Goal: Information Seeking & Learning: Learn about a topic

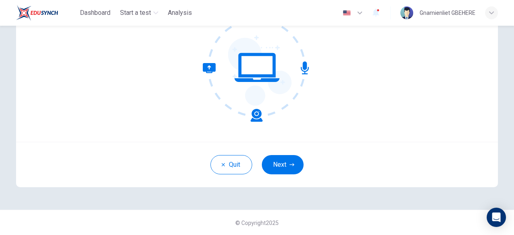
scroll to position [99, 0]
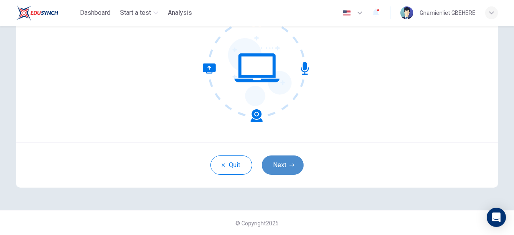
click at [280, 171] on button "Next" at bounding box center [283, 164] width 42 height 19
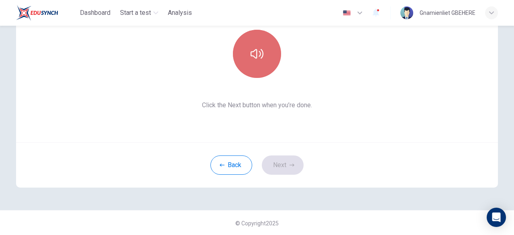
click at [259, 63] on button "button" at bounding box center [257, 54] width 48 height 48
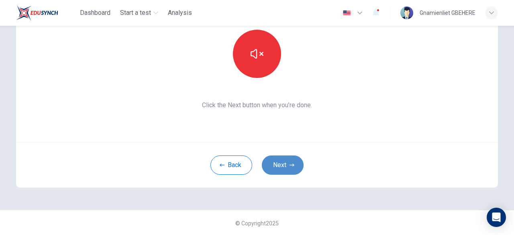
click at [283, 164] on button "Next" at bounding box center [283, 164] width 42 height 19
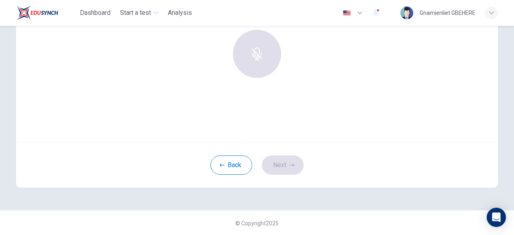
click at [252, 55] on div at bounding box center [257, 54] width 87 height 48
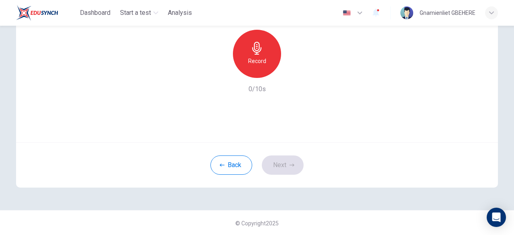
click at [284, 169] on div "Back Next" at bounding box center [257, 164] width 482 height 45
click at [251, 61] on h6 "Record" at bounding box center [257, 61] width 18 height 10
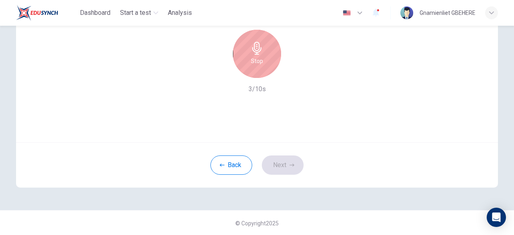
click at [261, 46] on icon "button" at bounding box center [257, 48] width 13 height 13
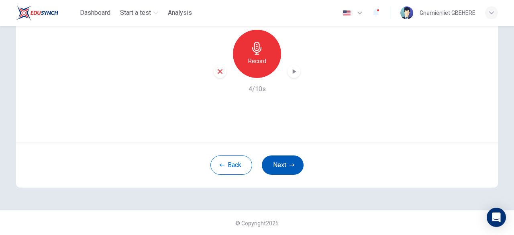
click at [286, 164] on button "Next" at bounding box center [283, 164] width 42 height 19
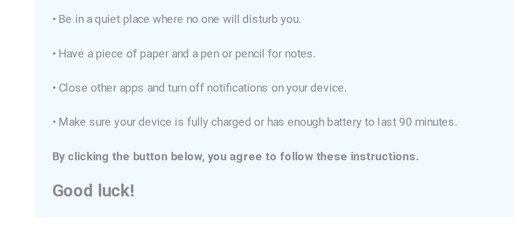
scroll to position [211, 0]
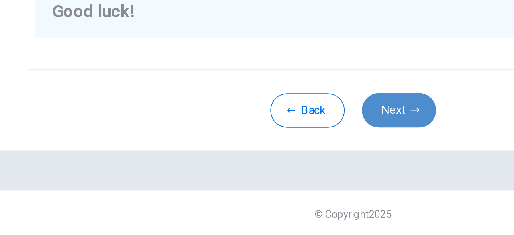
click at [290, 163] on icon "button" at bounding box center [292, 164] width 5 height 5
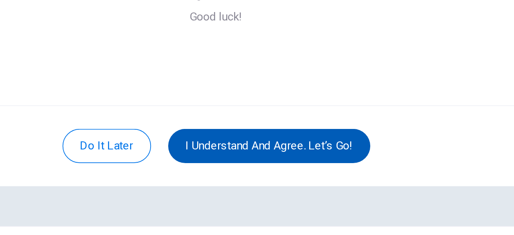
scroll to position [99, 0]
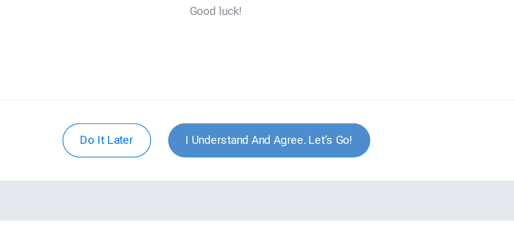
click at [286, 167] on button "I understand and agree. Let’s go!" at bounding box center [287, 164] width 114 height 19
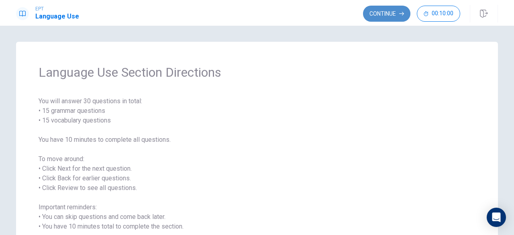
click at [388, 14] on button "Continue" at bounding box center [386, 14] width 47 height 16
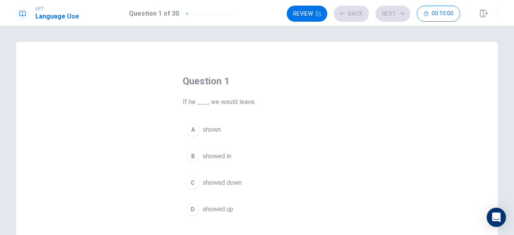
click at [388, 14] on div "Review Back Next 00:10:00" at bounding box center [374, 14] width 174 height 16
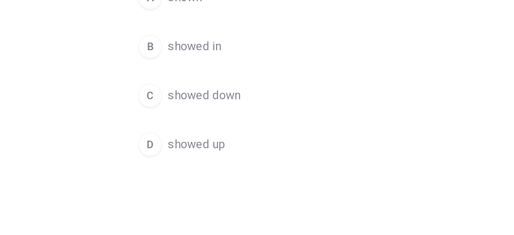
scroll to position [80, 0]
click at [192, 128] on div "D" at bounding box center [192, 129] width 13 height 13
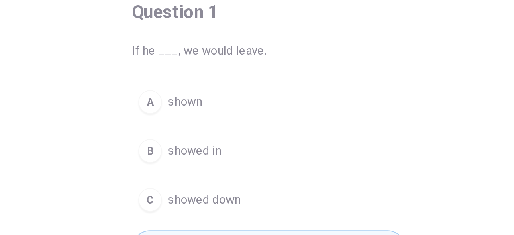
scroll to position [0, 0]
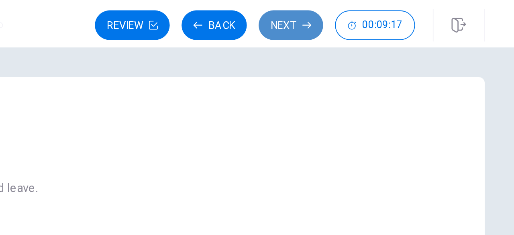
click at [393, 16] on button "Next" at bounding box center [393, 14] width 35 height 16
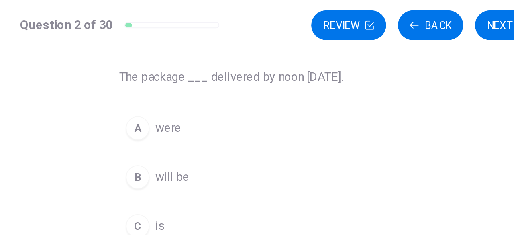
scroll to position [59, 0]
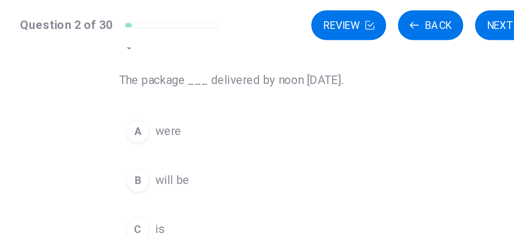
click at [190, 98] on div "B" at bounding box center [192, 97] width 13 height 13
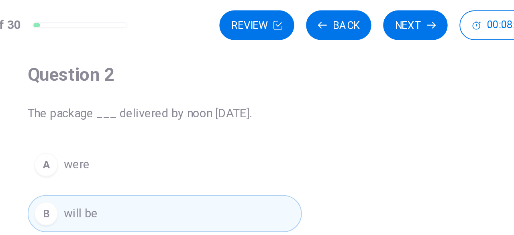
scroll to position [42, 0]
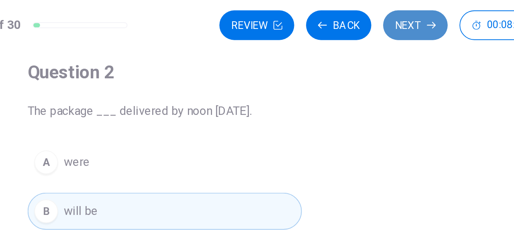
click at [398, 17] on button "Next" at bounding box center [393, 14] width 35 height 16
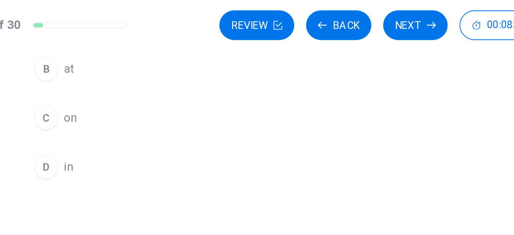
scroll to position [119, 0]
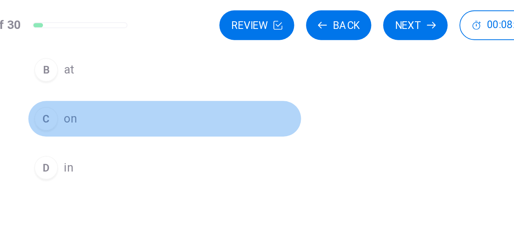
click at [194, 67] on div "C" at bounding box center [192, 64] width 13 height 13
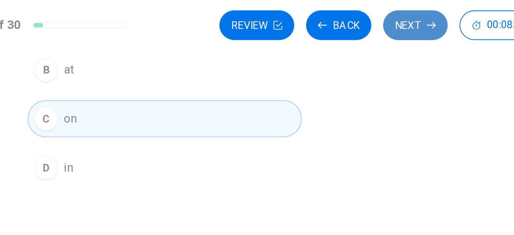
click at [401, 15] on icon "button" at bounding box center [401, 13] width 5 height 5
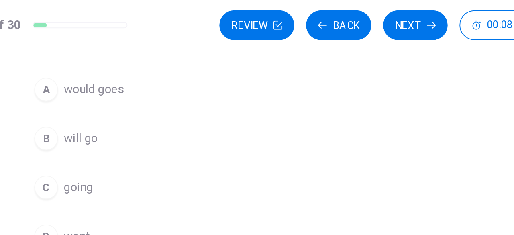
scroll to position [80, 0]
click at [192, 76] on div "B" at bounding box center [192, 76] width 13 height 13
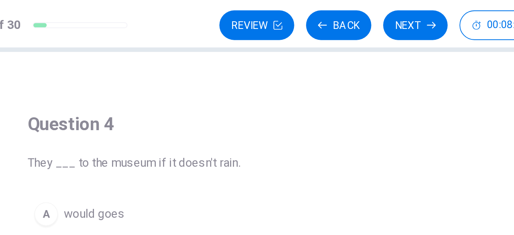
scroll to position [14, 0]
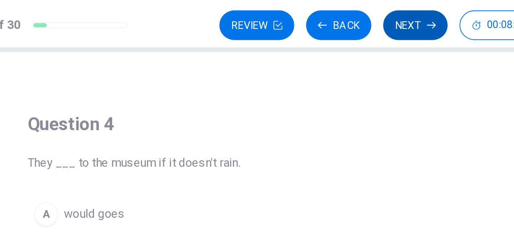
click at [397, 13] on button "Next" at bounding box center [393, 14] width 35 height 16
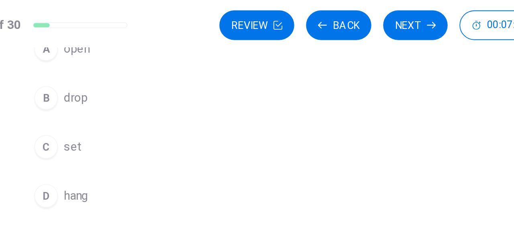
scroll to position [103, 0]
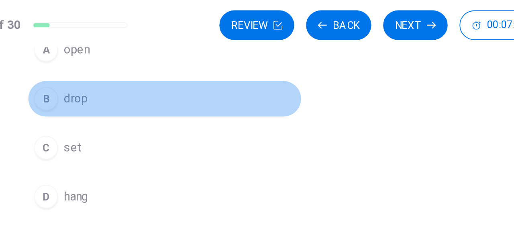
click at [188, 59] on button "B drop" at bounding box center [257, 53] width 149 height 20
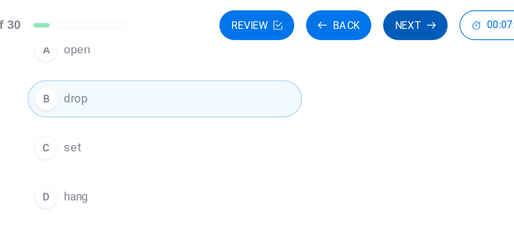
click at [397, 14] on button "Next" at bounding box center [393, 14] width 35 height 16
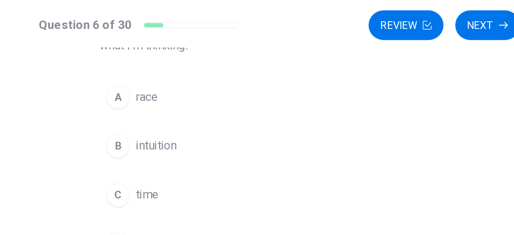
scroll to position [86, 0]
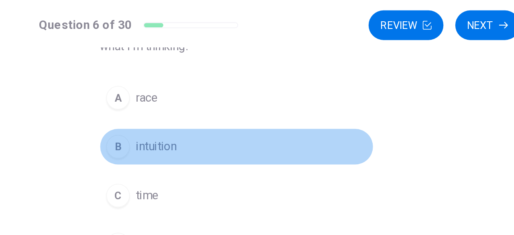
click at [189, 77] on div "B" at bounding box center [192, 79] width 13 height 13
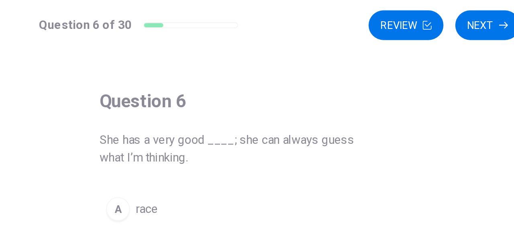
scroll to position [26, 0]
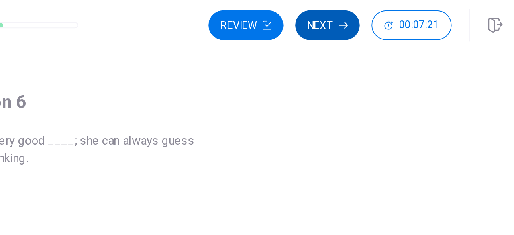
click at [402, 17] on button "Next" at bounding box center [393, 14] width 35 height 16
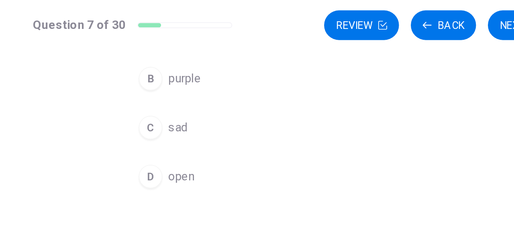
scroll to position [114, 0]
click at [192, 69] on div "C" at bounding box center [192, 69] width 13 height 13
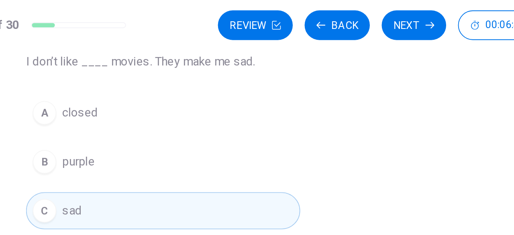
scroll to position [69, 0]
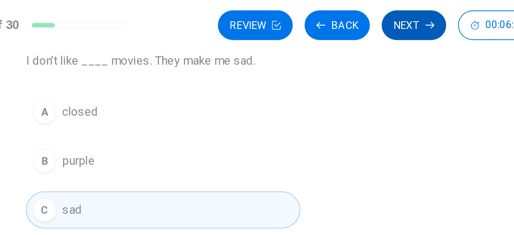
click at [389, 16] on button "Next" at bounding box center [393, 14] width 35 height 16
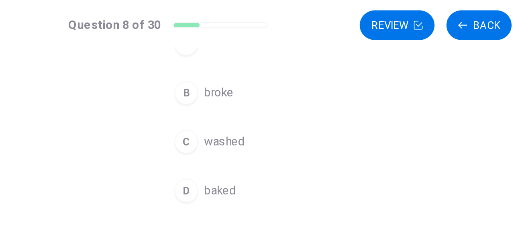
scroll to position [107, 0]
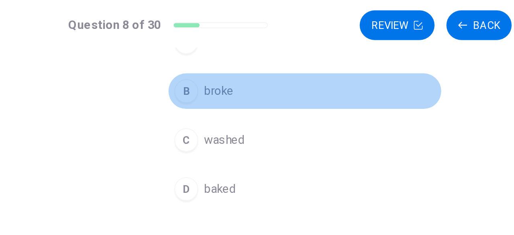
click at [231, 52] on button "B broke" at bounding box center [257, 49] width 149 height 20
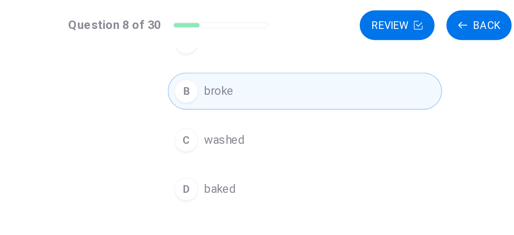
click at [209, 104] on span "baked" at bounding box center [210, 103] width 17 height 10
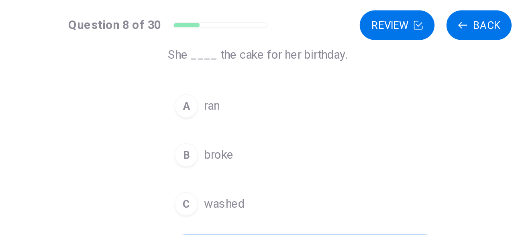
scroll to position [72, 0]
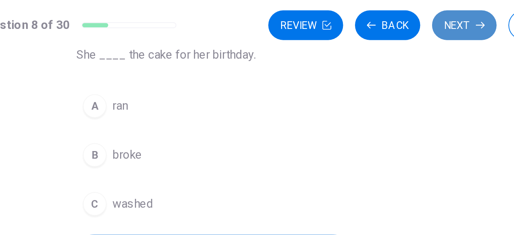
click at [390, 14] on button "Next" at bounding box center [393, 14] width 35 height 16
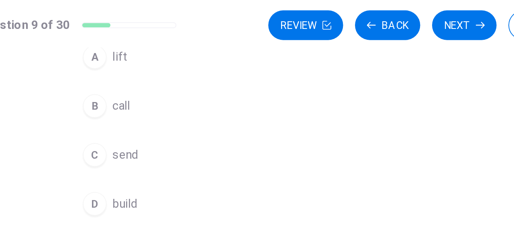
scroll to position [99, 0]
click at [189, 84] on div "C" at bounding box center [192, 83] width 13 height 13
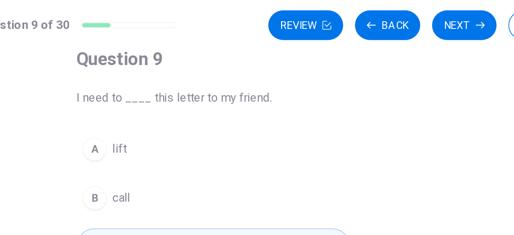
scroll to position [49, 0]
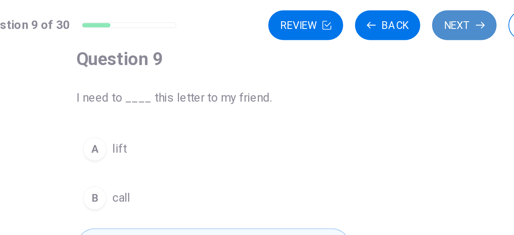
click at [399, 13] on button "Next" at bounding box center [393, 14] width 35 height 16
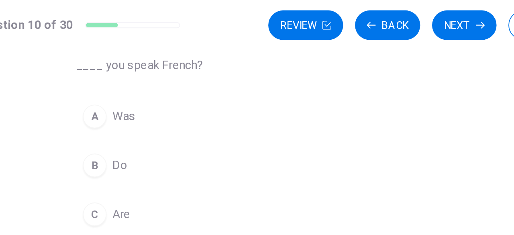
scroll to position [67, 0]
click at [202, 90] on span "Do" at bounding box center [206, 90] width 8 height 10
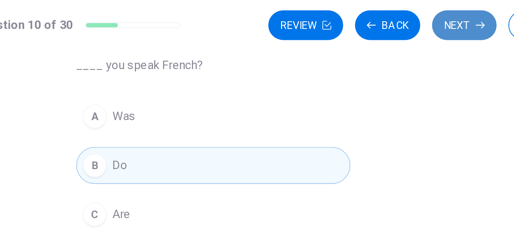
click at [397, 16] on button "Next" at bounding box center [393, 14] width 35 height 16
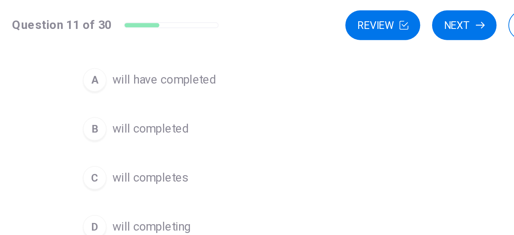
scroll to position [86, 0]
click at [190, 98] on div "C" at bounding box center [192, 96] width 13 height 13
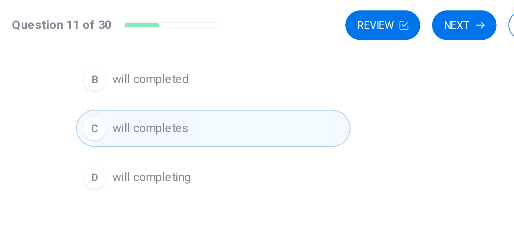
scroll to position [114, 0]
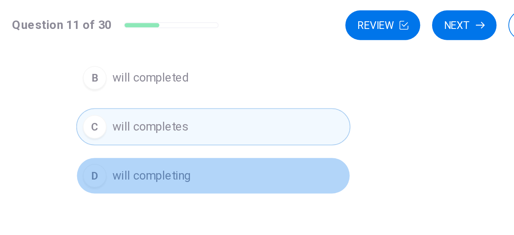
click at [222, 96] on span "will completing" at bounding box center [223, 95] width 43 height 10
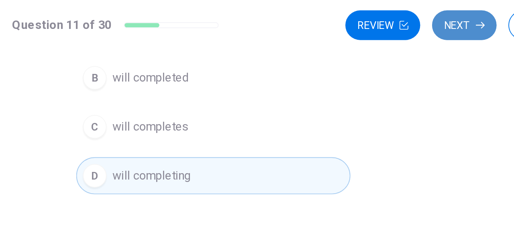
click at [400, 16] on button "Next" at bounding box center [393, 14] width 35 height 16
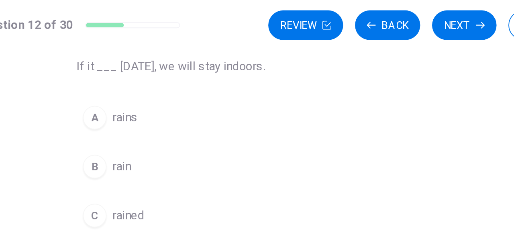
scroll to position [57, 0]
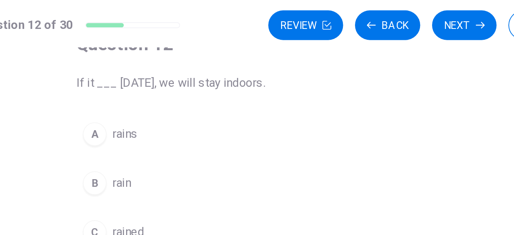
click at [212, 75] on span "rains" at bounding box center [209, 73] width 14 height 10
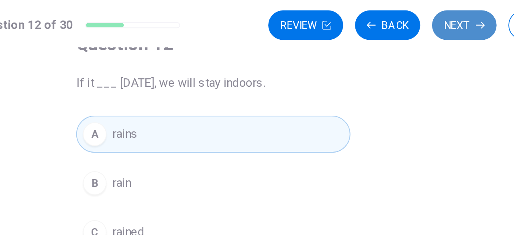
click at [391, 14] on button "Next" at bounding box center [393, 14] width 35 height 16
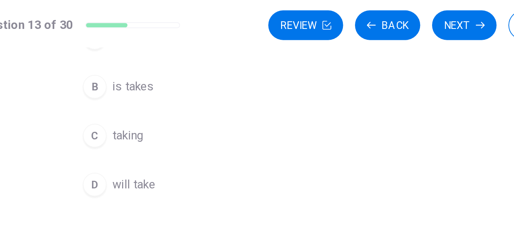
scroll to position [108, 0]
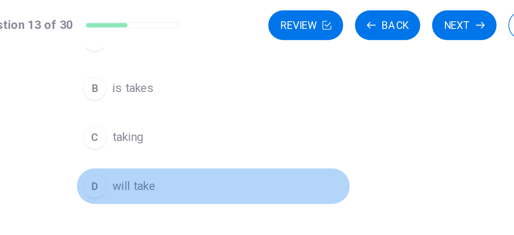
click at [213, 101] on span "will take" at bounding box center [213, 101] width 23 height 10
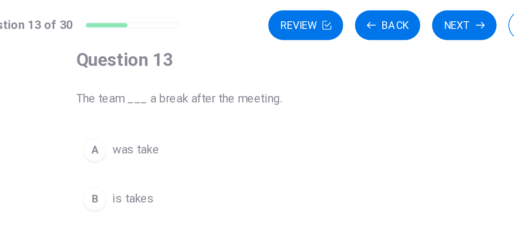
scroll to position [42, 0]
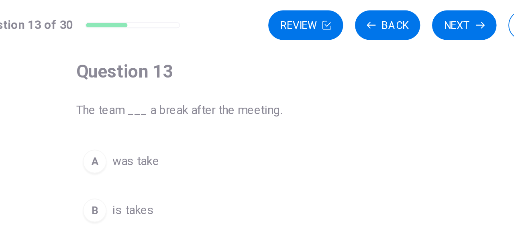
click at [405, 31] on div "Question 13 The team ___ a break after the meeting. A was take B is takes C tak…" at bounding box center [257, 139] width 482 height 279
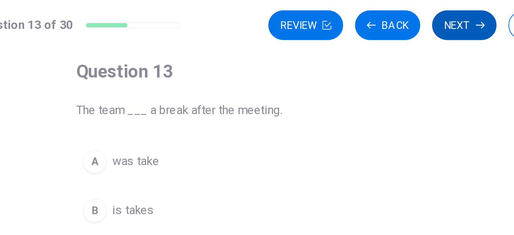
click at [402, 11] on button "Next" at bounding box center [393, 14] width 35 height 16
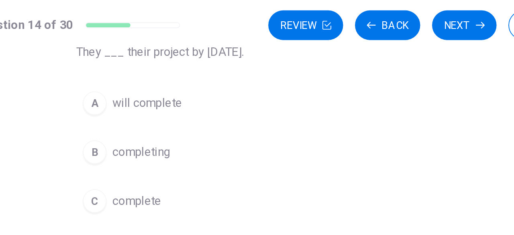
scroll to position [73, 0]
click at [188, 58] on div "A" at bounding box center [192, 56] width 13 height 13
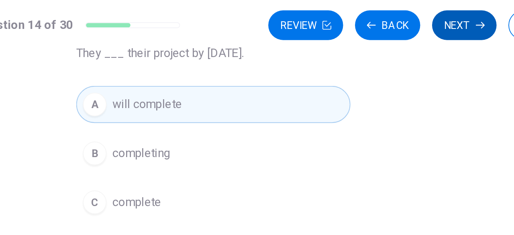
click at [395, 14] on button "Next" at bounding box center [393, 14] width 35 height 16
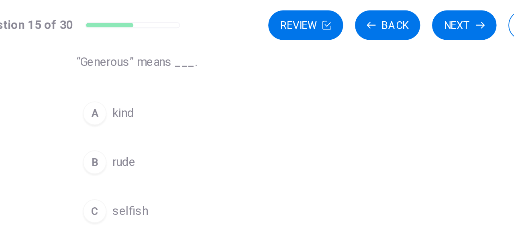
scroll to position [68, 0]
click at [190, 65] on div "A" at bounding box center [192, 61] width 13 height 13
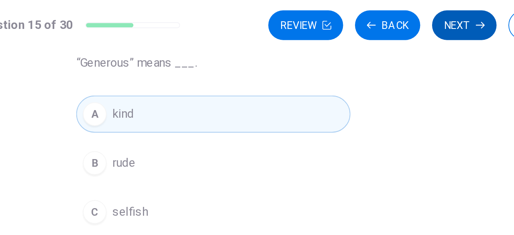
click at [393, 18] on button "Next" at bounding box center [393, 14] width 35 height 16
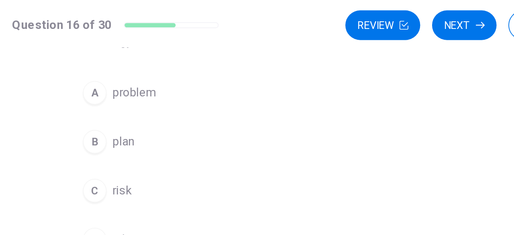
scroll to position [85, 0]
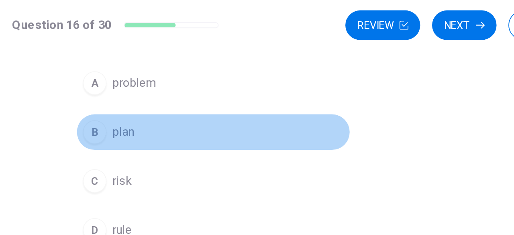
click at [191, 70] on div "B" at bounding box center [192, 71] width 13 height 13
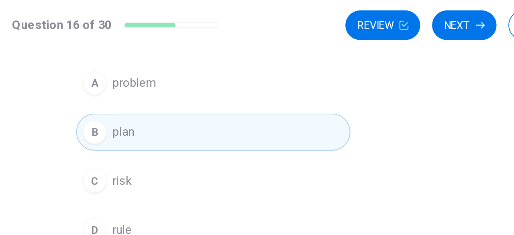
click at [356, 43] on div "Question 16 A “strategy” is a ___. A problem B plan C risk D rule" at bounding box center [257, 96] width 482 height 279
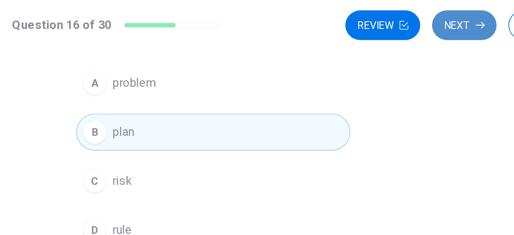
click at [401, 13] on icon "button" at bounding box center [401, 14] width 5 height 4
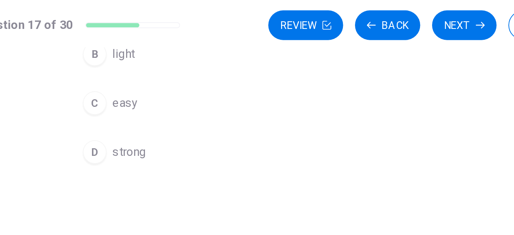
scroll to position [112, 0]
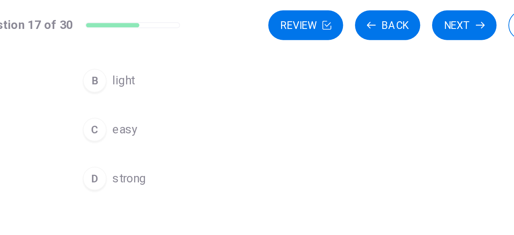
click at [188, 96] on div "D" at bounding box center [192, 96] width 13 height 13
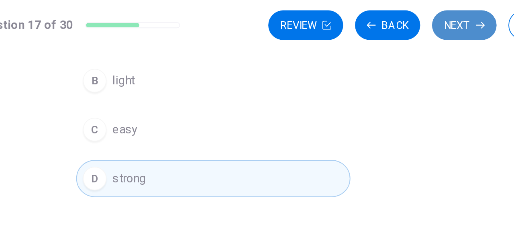
click at [401, 14] on icon "button" at bounding box center [401, 13] width 5 height 5
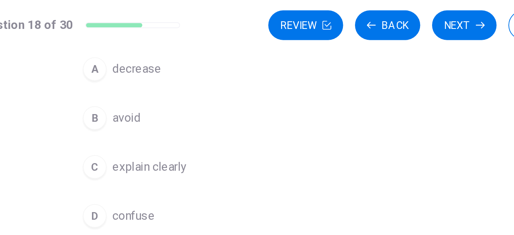
scroll to position [96, 0]
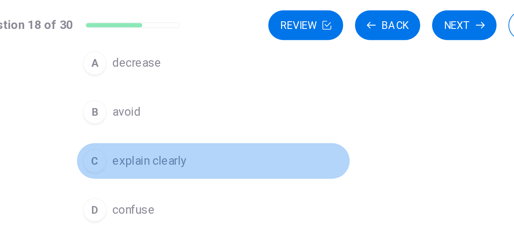
click at [192, 93] on button "C explain clearly" at bounding box center [257, 87] width 149 height 20
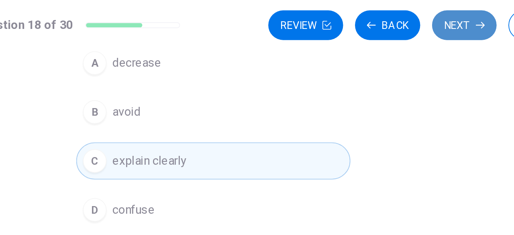
click at [397, 14] on button "Next" at bounding box center [393, 14] width 35 height 16
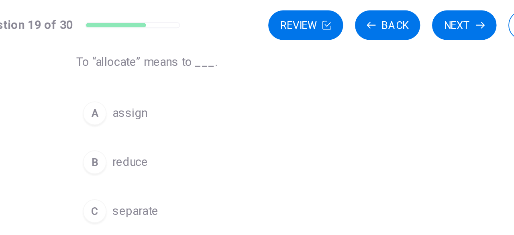
scroll to position [68, 0]
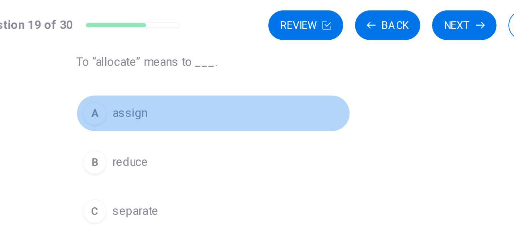
click at [186, 63] on div "A" at bounding box center [192, 61] width 13 height 13
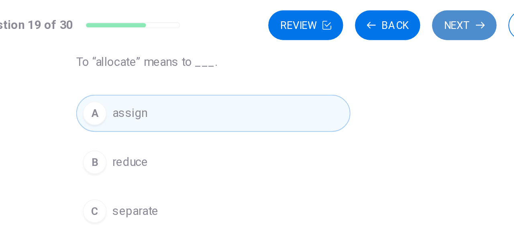
click at [390, 18] on button "Next" at bounding box center [393, 14] width 35 height 16
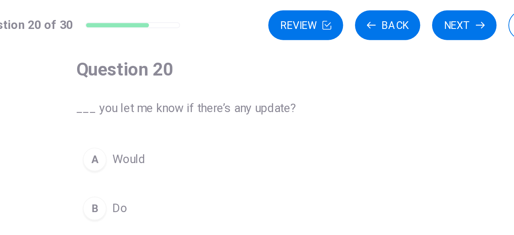
scroll to position [42, 0]
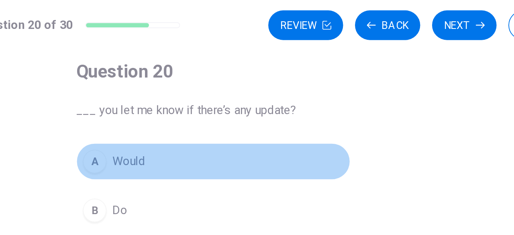
click at [207, 93] on button "A Would" at bounding box center [257, 88] width 149 height 20
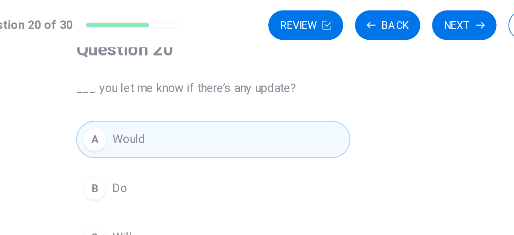
scroll to position [54, 0]
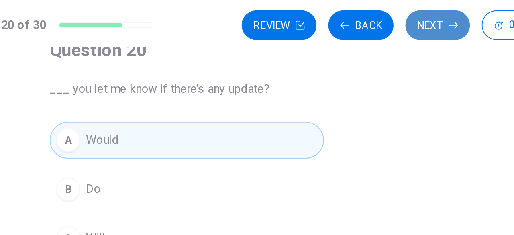
click at [390, 12] on button "Next" at bounding box center [393, 14] width 35 height 16
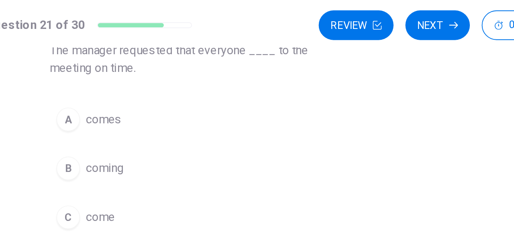
scroll to position [75, 0]
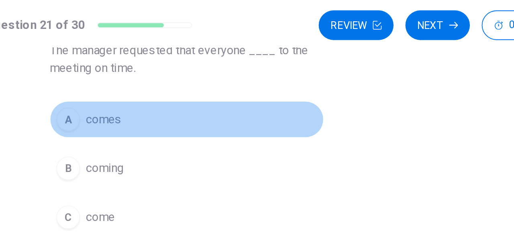
click at [209, 65] on span "comes" at bounding box center [211, 65] width 19 height 10
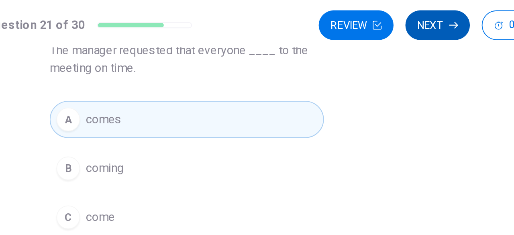
click at [401, 19] on button "Next" at bounding box center [393, 14] width 35 height 16
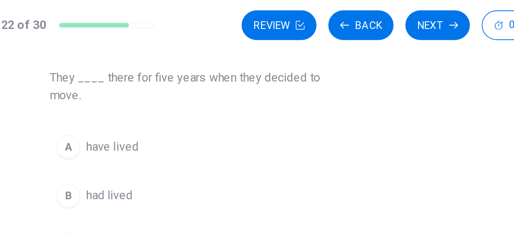
scroll to position [59, 0]
click at [218, 106] on span "had lived" at bounding box center [214, 107] width 25 height 10
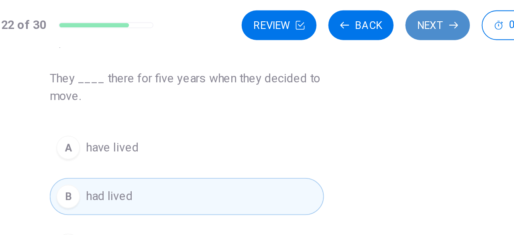
click at [395, 8] on button "Next" at bounding box center [393, 14] width 35 height 16
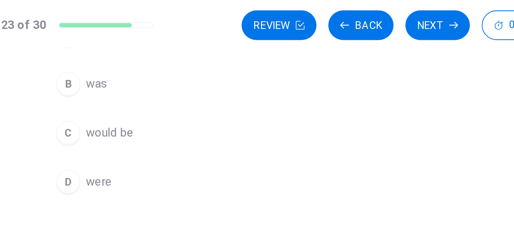
scroll to position [111, 0]
click at [214, 71] on span "would be" at bounding box center [215, 72] width 26 height 10
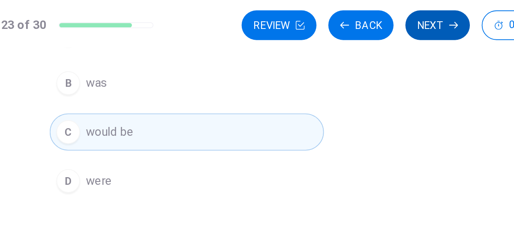
click at [393, 16] on button "Next" at bounding box center [393, 14] width 35 height 16
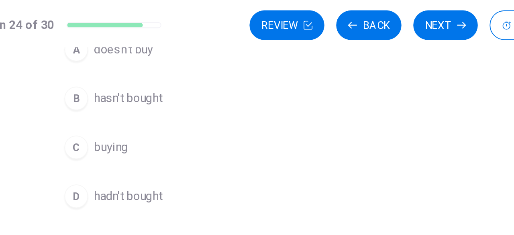
scroll to position [113, 0]
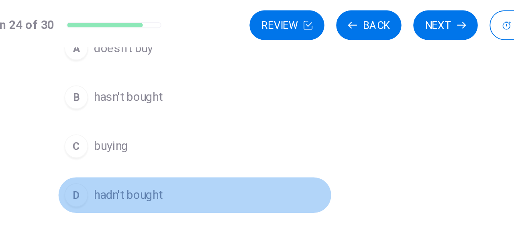
click at [189, 108] on div "D" at bounding box center [192, 105] width 13 height 13
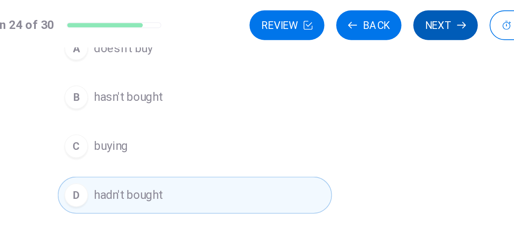
click at [398, 19] on button "Next" at bounding box center [393, 14] width 35 height 16
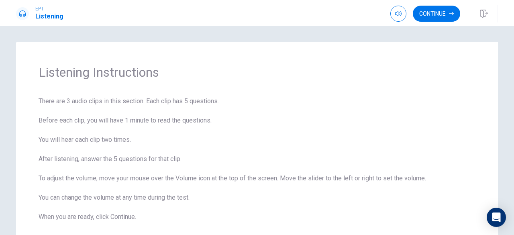
scroll to position [0, 0]
click at [442, 15] on button "Continue" at bounding box center [436, 14] width 47 height 16
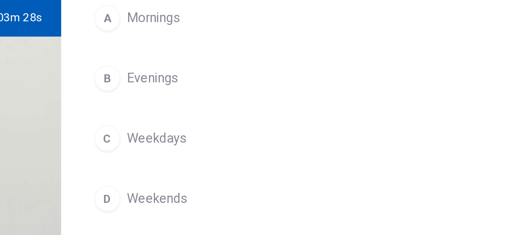
scroll to position [71, 0]
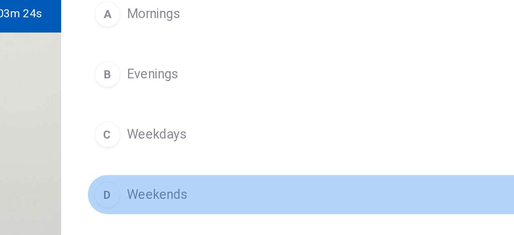
click at [271, 133] on span "Weekends" at bounding box center [260, 135] width 30 height 10
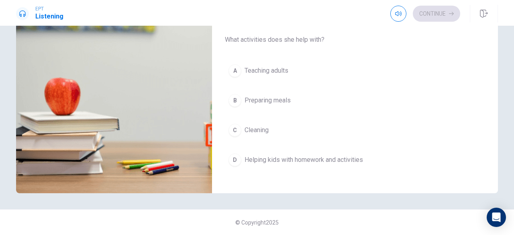
scroll to position [124, 0]
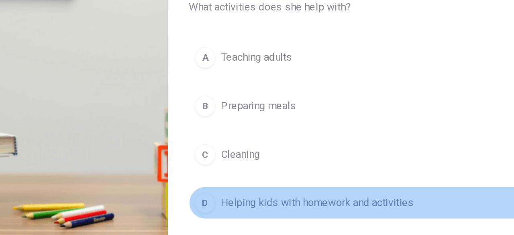
click at [273, 158] on span "Helping kids with homework and activities" at bounding box center [304, 160] width 119 height 10
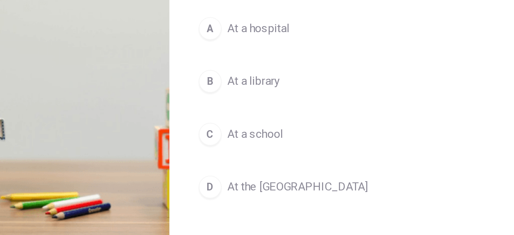
scroll to position [109, 0]
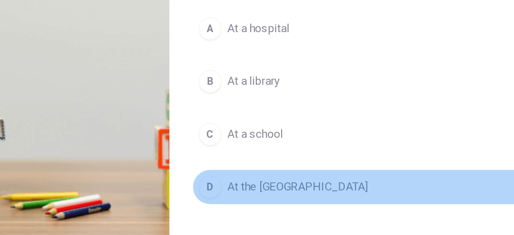
click at [256, 170] on span "At the [GEOGRAPHIC_DATA]" at bounding box center [284, 175] width 79 height 10
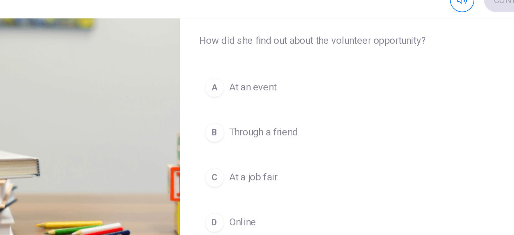
scroll to position [127, 0]
drag, startPoint x: 268, startPoint y: 72, endPoint x: 276, endPoint y: 80, distance: 11.7
click at [276, 80] on div "A At an event B Through a friend C At a job fair D Online" at bounding box center [355, 124] width 260 height 125
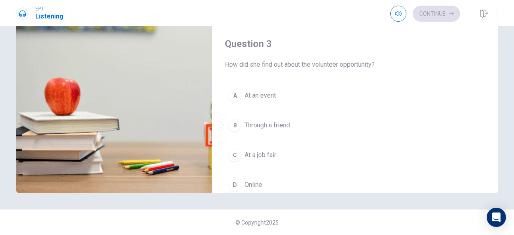
scroll to position [295, 0]
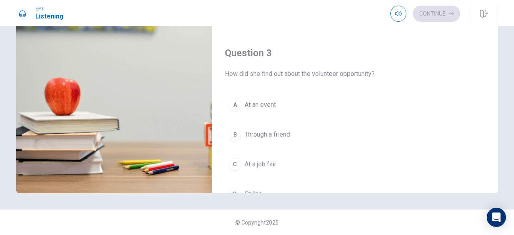
click at [277, 100] on button "A At an event" at bounding box center [355, 105] width 260 height 20
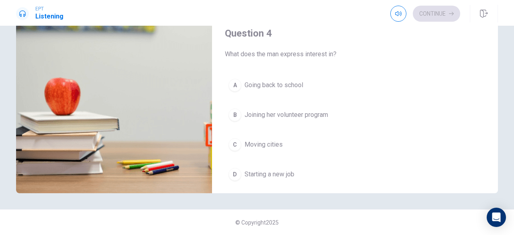
scroll to position [518, 0]
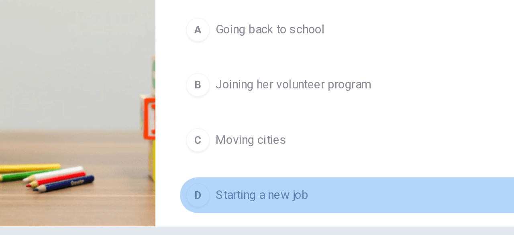
click at [263, 173] on span "Starting a new job" at bounding box center [270, 177] width 50 height 10
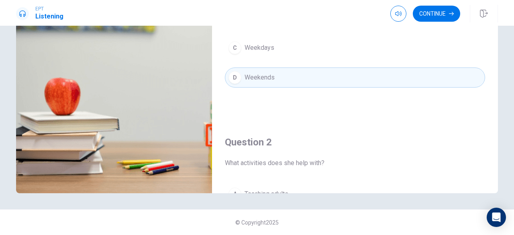
scroll to position [0, 0]
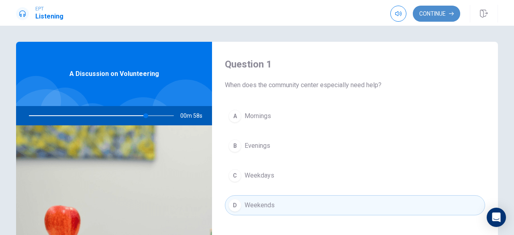
click at [450, 13] on icon "button" at bounding box center [451, 13] width 5 height 5
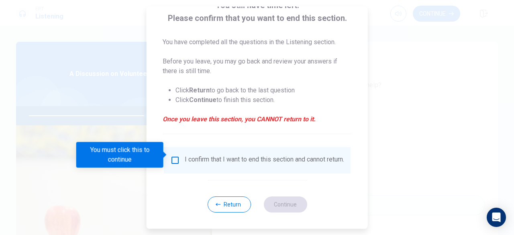
scroll to position [64, 0]
click at [176, 155] on input "You must click this to continue" at bounding box center [175, 160] width 10 height 10
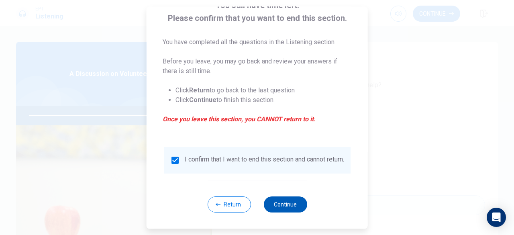
click at [293, 205] on button "Continue" at bounding box center [285, 204] width 43 height 16
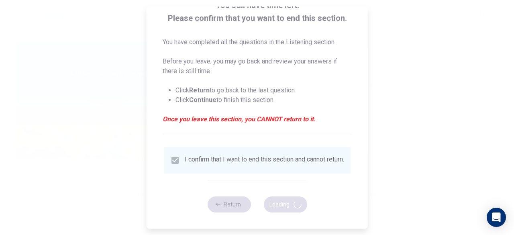
type input "84"
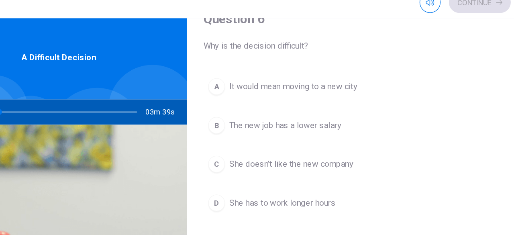
scroll to position [19, 0]
click at [231, 107] on div "B" at bounding box center [235, 108] width 13 height 13
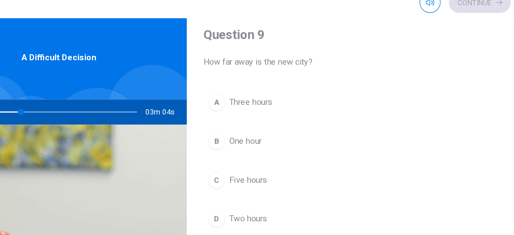
scroll to position [626, 0]
click at [276, 87] on span "Three hours" at bounding box center [261, 90] width 33 height 10
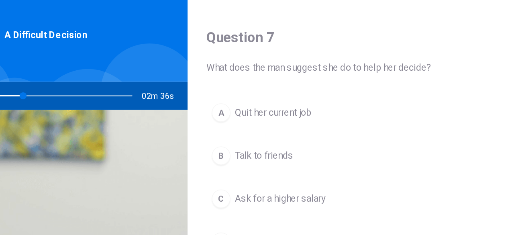
scroll to position [23, 0]
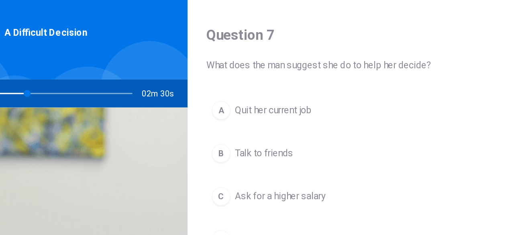
click at [266, 90] on div "Question 7 What does the man suggest she do to help her decide? A Quit her curr…" at bounding box center [355, 133] width 286 height 206
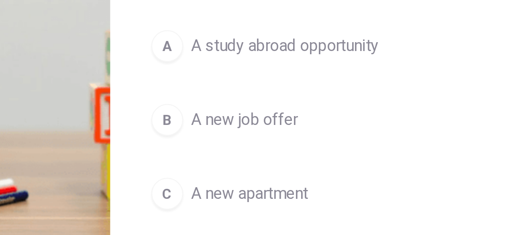
scroll to position [89, 0]
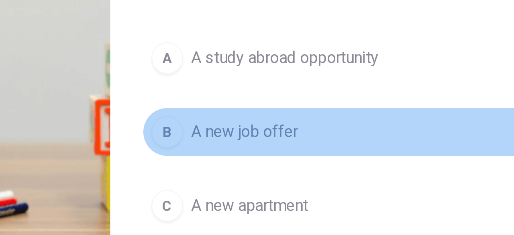
click at [281, 171] on span "A new job offer" at bounding box center [266, 176] width 43 height 10
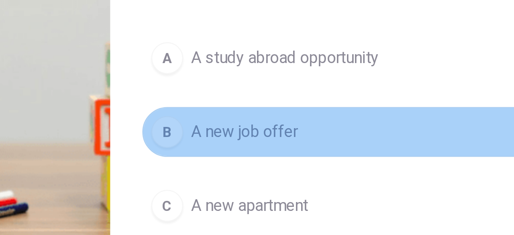
click at [281, 171] on span "A new job offer" at bounding box center [266, 176] width 43 height 10
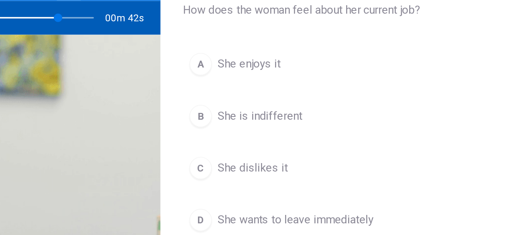
scroll to position [54, 0]
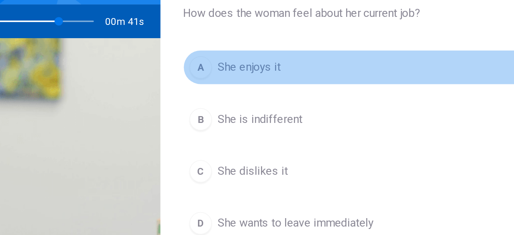
click at [284, 83] on button "A She enjoys it" at bounding box center [355, 88] width 260 height 20
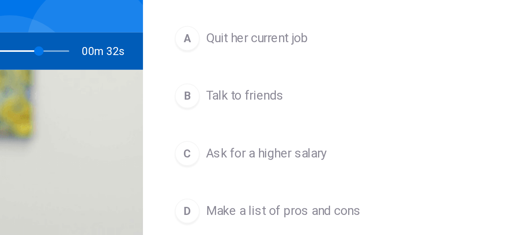
scroll to position [70, 0]
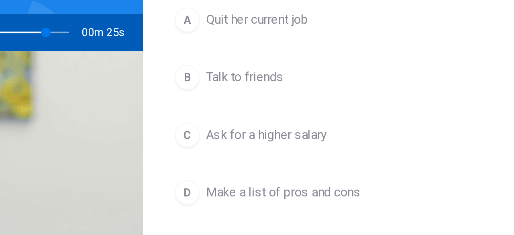
click at [285, 126] on span "Make a list of pros and cons" at bounding box center [285, 128] width 80 height 10
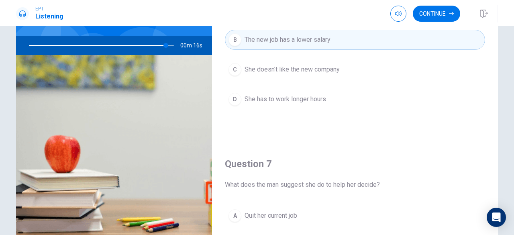
scroll to position [0, 0]
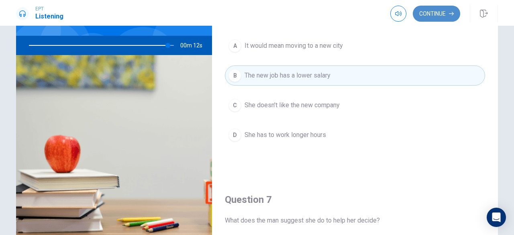
click at [440, 12] on button "Continue" at bounding box center [436, 14] width 47 height 16
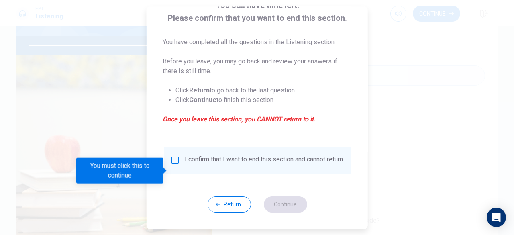
scroll to position [64, 0]
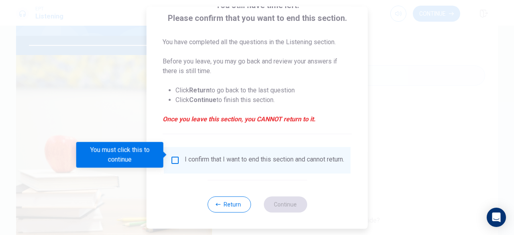
click at [174, 155] on input "You must click this to continue" at bounding box center [175, 160] width 10 height 10
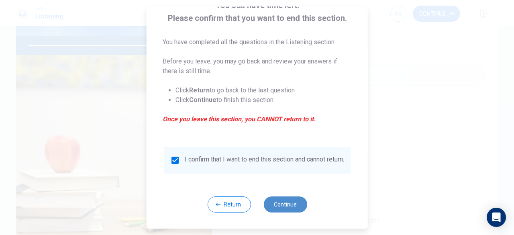
click at [281, 209] on button "Continue" at bounding box center [285, 204] width 43 height 16
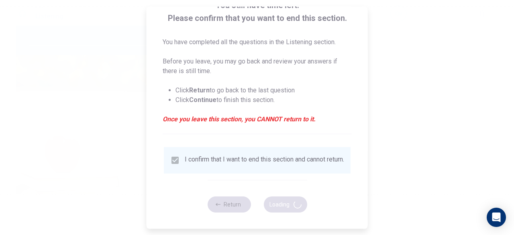
type input "99"
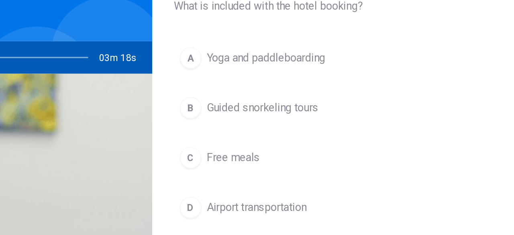
scroll to position [51, 0]
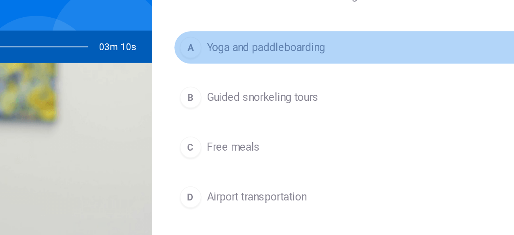
click at [236, 65] on div "A" at bounding box center [235, 64] width 13 height 13
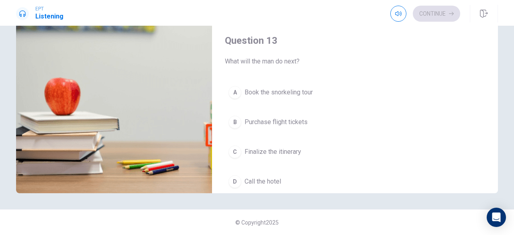
scroll to position [309, 0]
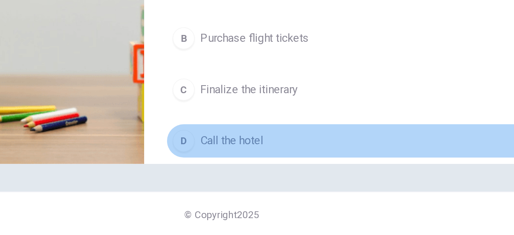
click at [278, 181] on span "Call the hotel" at bounding box center [263, 180] width 37 height 10
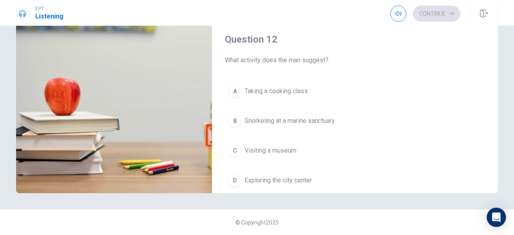
scroll to position [102, 0]
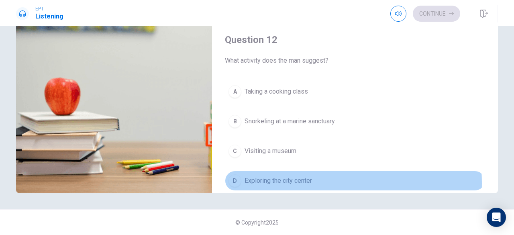
click at [294, 181] on span "Exploring the city center" at bounding box center [278, 181] width 67 height 10
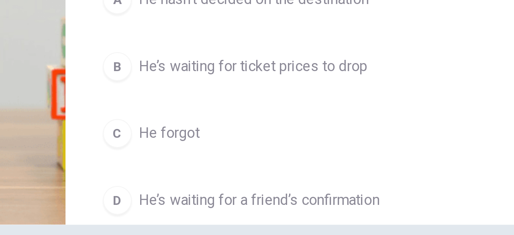
scroll to position [126, 0]
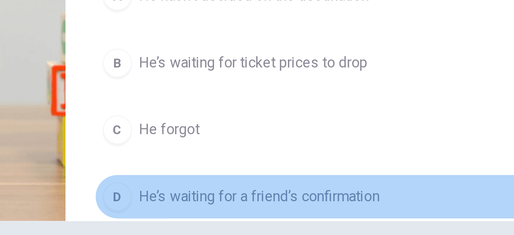
click at [233, 178] on div "D" at bounding box center [235, 184] width 13 height 13
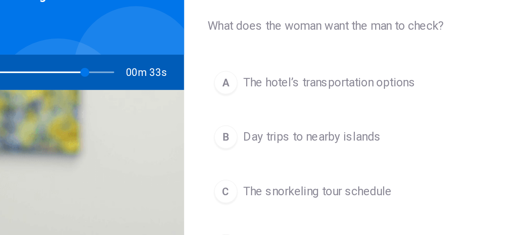
scroll to position [43, 0]
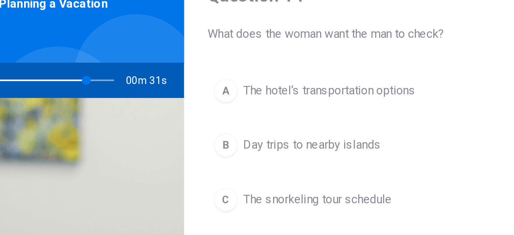
click at [231, 73] on div "A" at bounding box center [235, 78] width 13 height 13
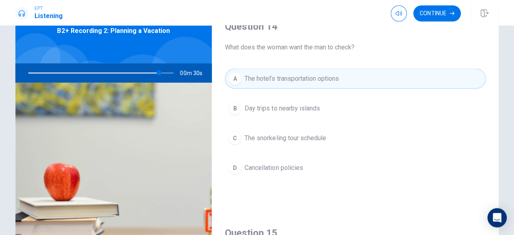
scroll to position [0, 0]
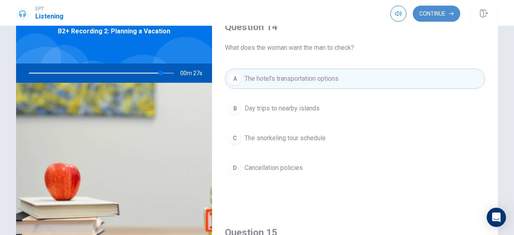
click at [448, 16] on button "Continue" at bounding box center [436, 14] width 47 height 16
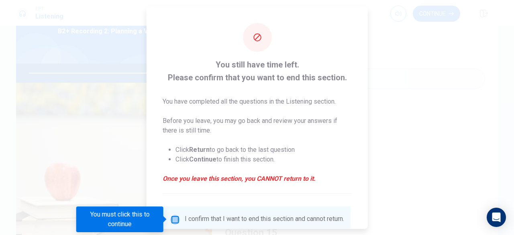
click at [172, 218] on input "You must click this to continue" at bounding box center [175, 220] width 10 height 10
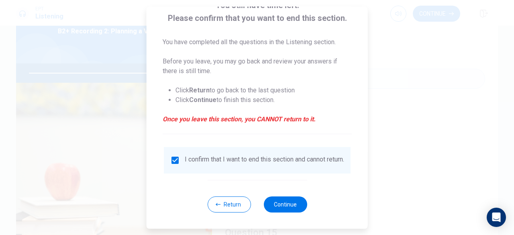
scroll to position [64, 0]
click at [285, 205] on button "Continue" at bounding box center [285, 204] width 43 height 16
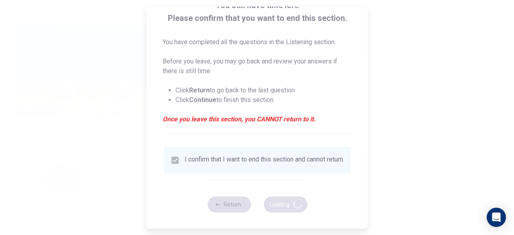
type input "94"
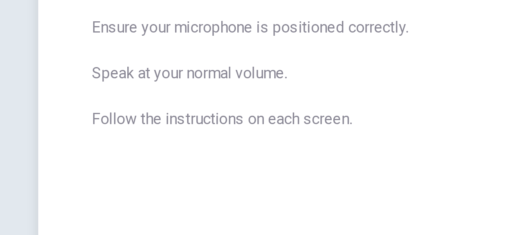
scroll to position [110, 0]
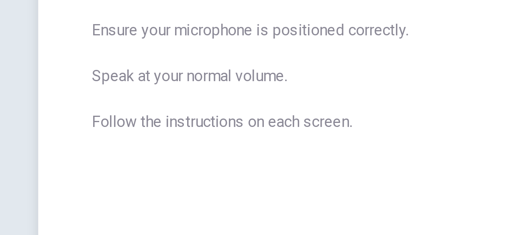
click at [29, 138] on div "The Speaking Section will begin soon. Use a headset if available (recommended f…" at bounding box center [136, 107] width 241 height 350
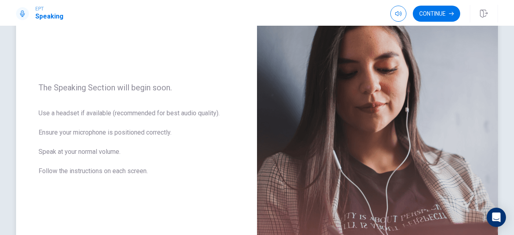
scroll to position [83, 0]
click at [438, 13] on button "Continue" at bounding box center [436, 14] width 47 height 16
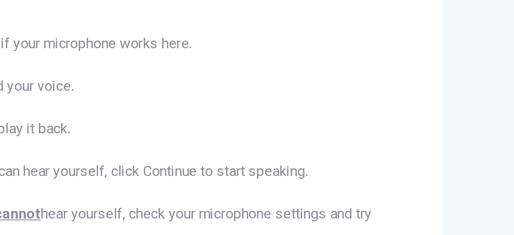
scroll to position [77, 0]
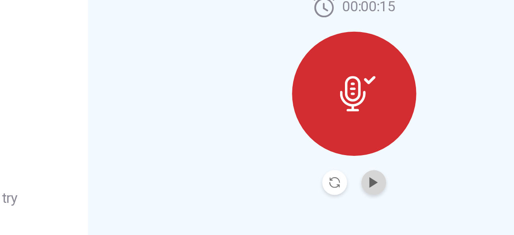
click at [386, 183] on button "Play Audio" at bounding box center [386, 179] width 11 height 11
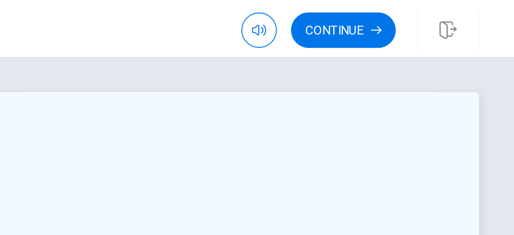
scroll to position [0, 0]
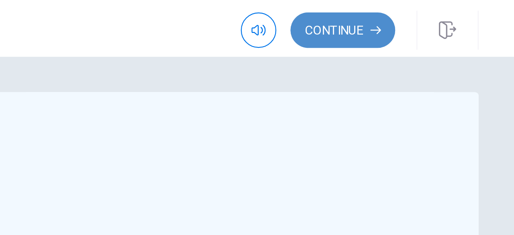
click at [438, 18] on button "Continue" at bounding box center [436, 14] width 47 height 16
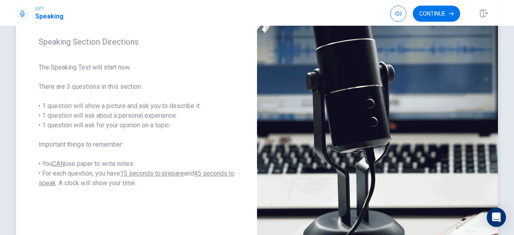
scroll to position [99, 0]
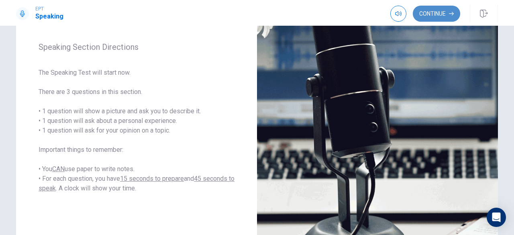
click at [437, 12] on button "Continue" at bounding box center [436, 14] width 47 height 16
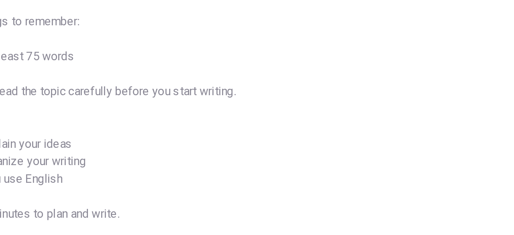
scroll to position [0, 0]
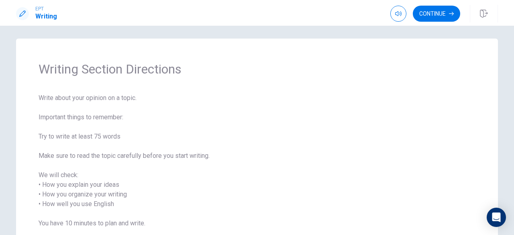
click at [339, 64] on span "Writing Section Directions" at bounding box center [257, 69] width 437 height 16
click at [445, 14] on button "Continue" at bounding box center [436, 14] width 47 height 16
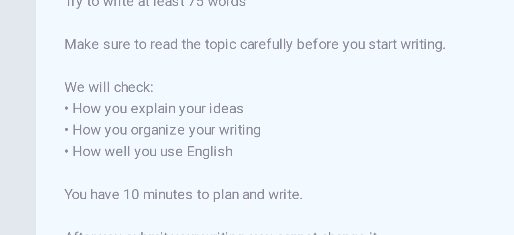
scroll to position [33, 0]
click at [31, 157] on span "Write about your opinion on a topic. Important things to remember: Try to write…" at bounding box center [136, 126] width 215 height 164
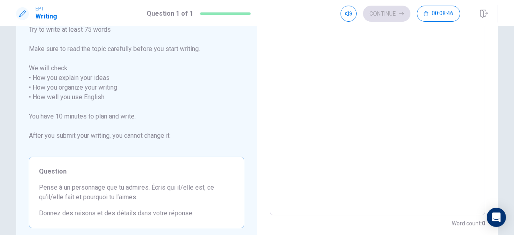
scroll to position [90, 0]
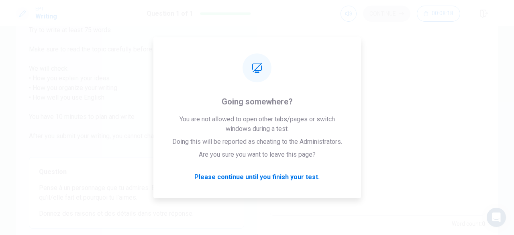
drag, startPoint x: 491, startPoint y: 0, endPoint x: 189, endPoint y: 11, distance: 301.9
click at [189, 11] on h1 "Question 1 of 1" at bounding box center [170, 14] width 47 height 10
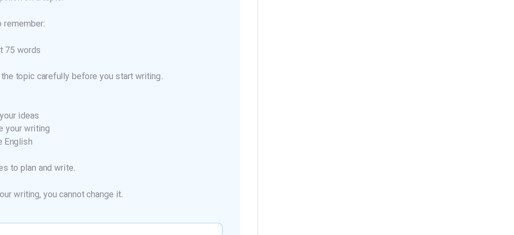
scroll to position [0, 0]
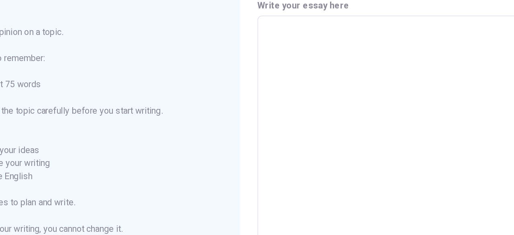
click at [314, 82] on textarea at bounding box center [378, 188] width 204 height 223
type textarea "I"
type textarea "x"
type textarea "I"
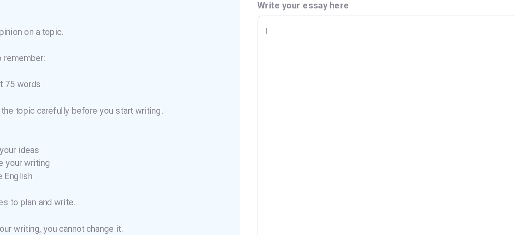
type textarea "x"
type textarea "I w"
type textarea "x"
type textarea "I wo"
type textarea "x"
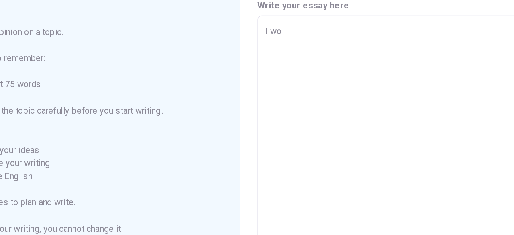
type textarea "I wou"
type textarea "x"
type textarea "I woul"
type textarea "x"
type textarea "I would"
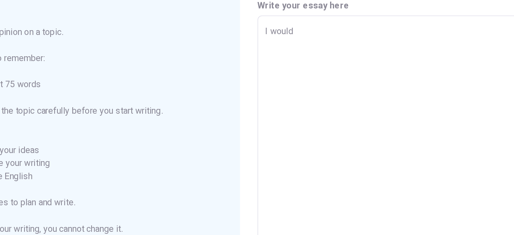
type textarea "x"
type textarea "I would"
type textarea "x"
type textarea "I would l"
type textarea "x"
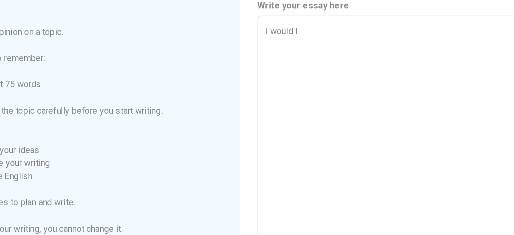
type textarea "I would li"
type textarea "x"
type textarea "I would lik"
type textarea "x"
type textarea "I would like"
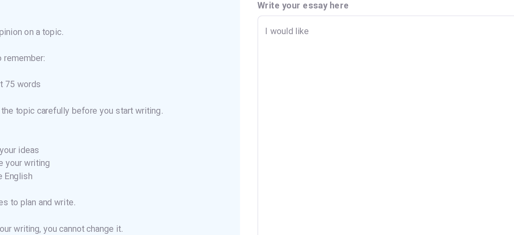
type textarea "x"
type textarea "I would like"
type textarea "x"
type textarea "I would like t"
type textarea "x"
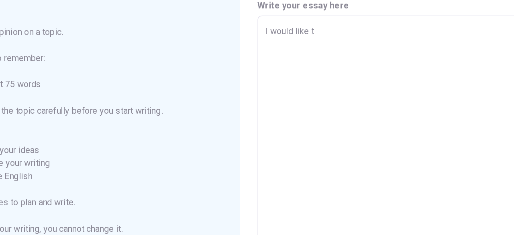
type textarea "I would like to"
type textarea "x"
type textarea "I would like to"
type textarea "x"
type textarea "I would like to t"
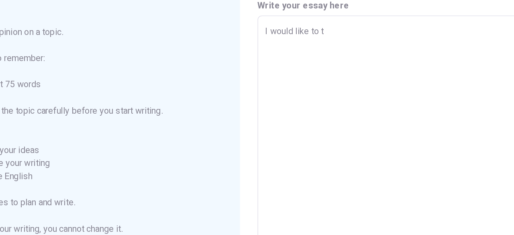
type textarea "x"
type textarea "I would like to ta"
type textarea "x"
type textarea "I would like to tal"
type textarea "x"
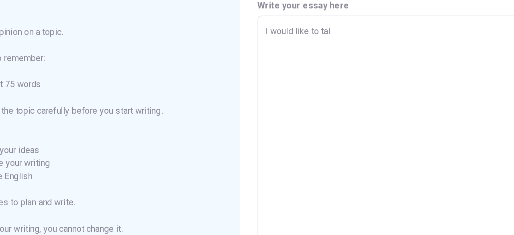
type textarea "I would like to talk"
type textarea "x"
type textarea "I would like to talk"
type textarea "x"
type textarea "I would like to talk a"
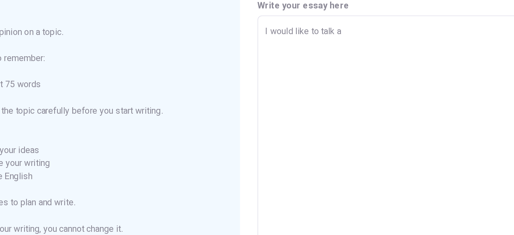
type textarea "x"
type textarea "I would like to talk ab"
type textarea "x"
type textarea "I would like to talk abo"
type textarea "x"
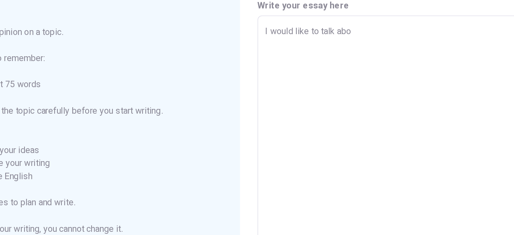
type textarea "I would like to talk abou"
type textarea "x"
type textarea "I would like to talk about"
type textarea "x"
type textarea "I would like to talk about"
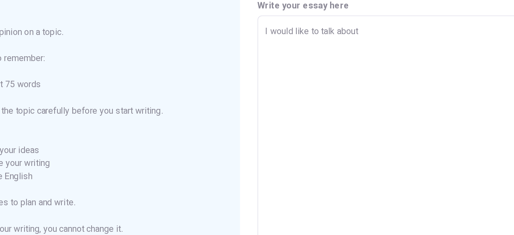
type textarea "x"
type textarea "I would like to talk about m"
type textarea "x"
type textarea "I would like to talk about my"
type textarea "x"
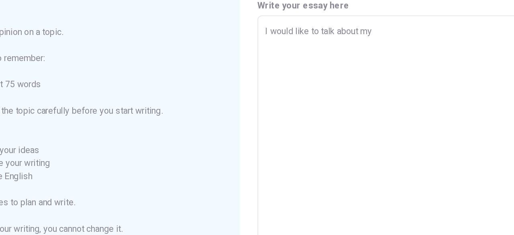
type textarea "I would like to talk about my"
type textarea "x"
type textarea "I would like to talk about my m"
type textarea "x"
type textarea "I would like to talk about my mu"
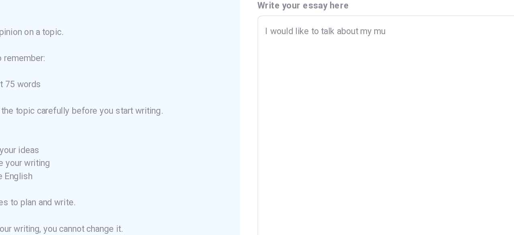
type textarea "x"
type textarea "I would like to talk about my mum"
type textarea "x"
type textarea "I would like to talk about my mum"
type textarea "x"
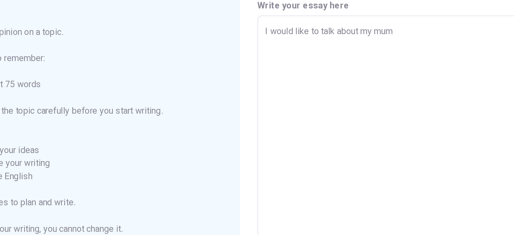
type textarea "I would like to talk about my mum"
type textarea "x"
type textarea "I would like to talk about my mu"
type textarea "x"
type textarea "I would like to talk about my m"
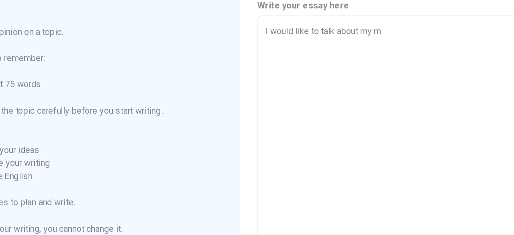
type textarea "x"
type textarea "I would like to talk about my"
type textarea "x"
type textarea "I would like to talk about my m"
type textarea "x"
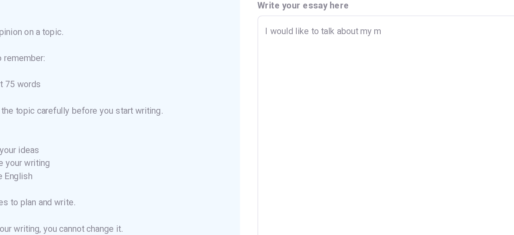
type textarea "I would like to talk about my mo"
type textarea "x"
type textarea "I would like to talk about my [PERSON_NAME]"
type textarea "x"
type textarea "I would like to talk about my moyh"
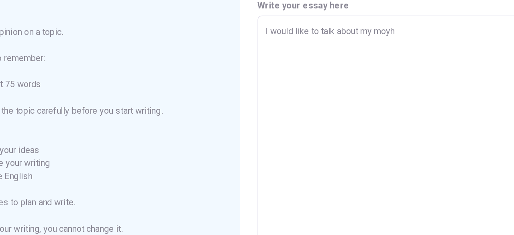
type textarea "x"
type textarea "I would like to talk about my moyhe"
type textarea "x"
type textarea "I would like to talk about my [PERSON_NAME]"
type textarea "x"
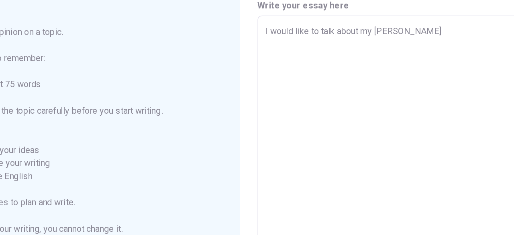
type textarea "I would like to talk about my [PERSON_NAME]"
type textarea "x"
type textarea "I would like to talk about my [PERSON_NAME]"
type textarea "x"
type textarea "I would like to talk about my [PERSON_NAME]."
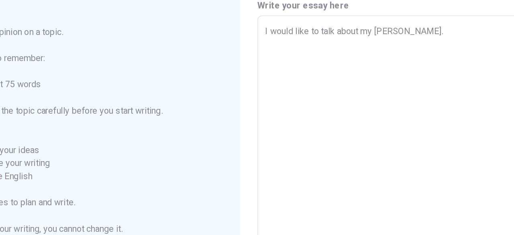
type textarea "x"
type textarea "I would like to talk about my [PERSON_NAME]."
type textarea "x"
type textarea "I would like to talk about my [PERSON_NAME]. b"
type textarea "x"
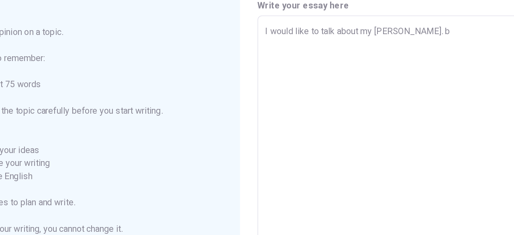
type textarea "I would like to talk about my [PERSON_NAME]. be"
type textarea "x"
type textarea "I would like to talk about my [PERSON_NAME]. bef"
type textarea "x"
type textarea "I would like to talk about my [PERSON_NAME]. befo"
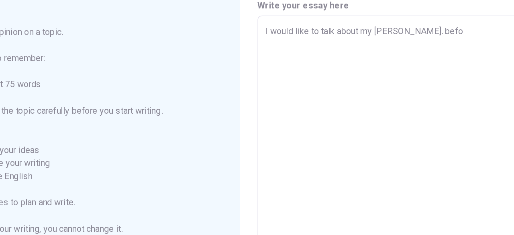
type textarea "x"
type textarea "I would like to talk about my [PERSON_NAME]. befor"
type textarea "x"
type textarea "I would like to talk about my [PERSON_NAME]. before"
type textarea "x"
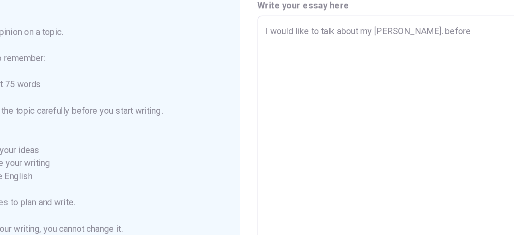
type textarea "I would like to talk about my [PERSON_NAME]. before"
type textarea "x"
type textarea "I would like to talk about my [PERSON_NAME]. before o"
type textarea "x"
type textarea "I would like to talk about my [PERSON_NAME]. before ot"
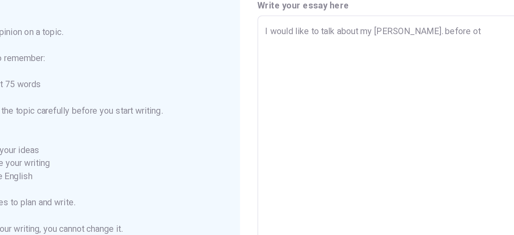
type textarea "x"
type textarea "I would like to talk about my [PERSON_NAME]. before o"
type textarea "x"
type textarea "I would like to talk about my [PERSON_NAME]. before"
type textarea "x"
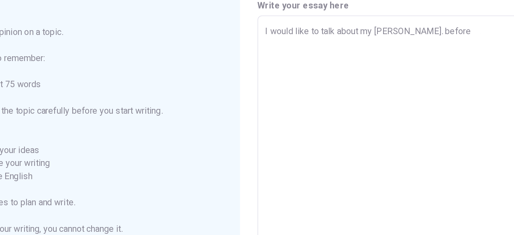
type textarea "I would like to talk about my [PERSON_NAME]. before t"
type textarea "x"
type textarea "I would like to talk about my [PERSON_NAME]. before th"
type textarea "x"
type textarea "I would like to talk about my [PERSON_NAME]. before the"
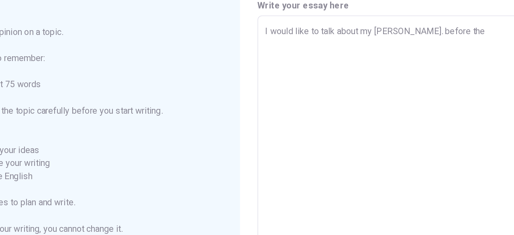
type textarea "x"
type textarea "I would like to talk about my [PERSON_NAME]. before the"
type textarea "x"
type textarea "I would like to talk about my [PERSON_NAME]. before the s"
type textarea "x"
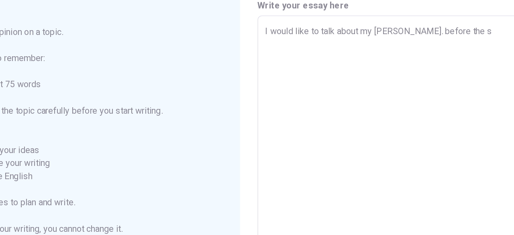
type textarea "I would like to talk about my [PERSON_NAME]. before the st"
type textarea "x"
type textarea "I would like to talk about my [PERSON_NAME]. before the sta"
type textarea "x"
type textarea "I would like to talk about my [PERSON_NAME]. before the star"
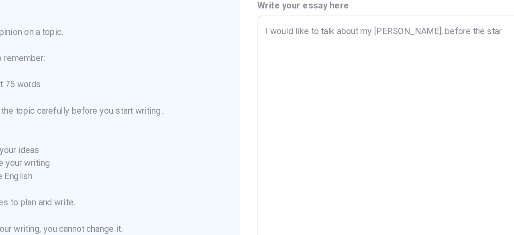
type textarea "x"
type textarea "I would like to talk about my [PERSON_NAME]. before the start"
type textarea "x"
type textarea "I would like to talk about my [PERSON_NAME]. before the starti"
type textarea "x"
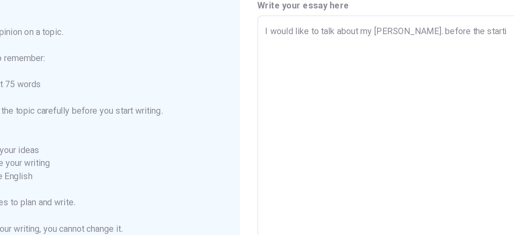
type textarea "I would like to talk about my [PERSON_NAME]. before the startin"
type textarea "x"
type textarea "I would like to talk about my [PERSON_NAME]. before the starting"
type textarea "x"
type textarea "I would like to talk about my [PERSON_NAME]. before the starting"
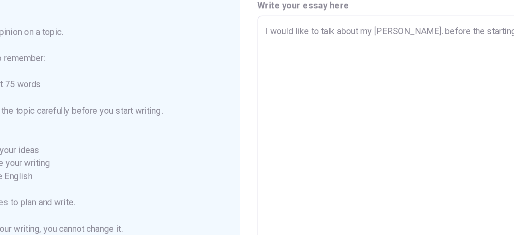
type textarea "x"
type textarea "I would like to talk about my [PERSON_NAME]. before the starting"
type textarea "x"
type textarea "I would like to talk about my [PERSON_NAME]. before the starting,"
type textarea "x"
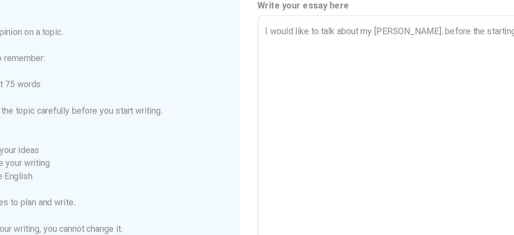
type textarea "I would like to talk about my [PERSON_NAME]. before the starting,"
type textarea "x"
type textarea "I would like to talk about my [PERSON_NAME]. before the starting, I"
type textarea "x"
type textarea "I would like to talk about my [PERSON_NAME]. before the starting, I"
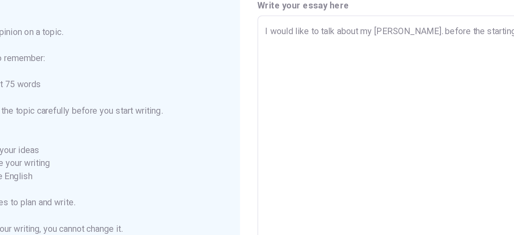
type textarea "x"
type textarea "I would like to talk about my [PERSON_NAME]. before the starting, I w"
type textarea "x"
type textarea "I would like to talk about my [PERSON_NAME]. before the starting, I wa"
type textarea "x"
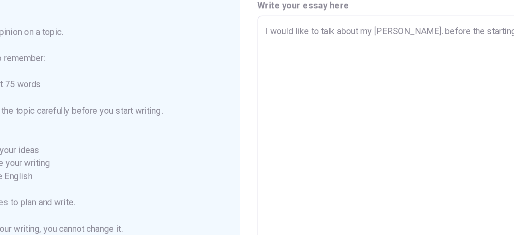
type textarea "I would like to talk about my [PERSON_NAME]. before the starting, I wan"
type textarea "x"
type textarea "I would like to talk about my [PERSON_NAME]. before the starting, I want"
type textarea "x"
type textarea "I would like to talk about my [PERSON_NAME]. before the starting, I want"
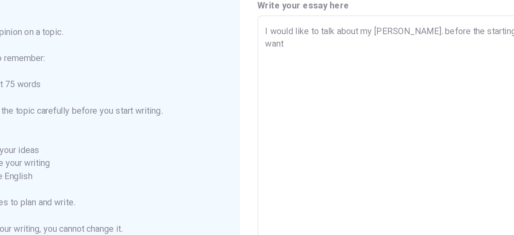
type textarea "x"
type textarea "I would like to talk about my [PERSON_NAME]. before the starting, I want t"
type textarea "x"
type textarea "I would like to talk about my [PERSON_NAME]. before the starting, I want to"
type textarea "x"
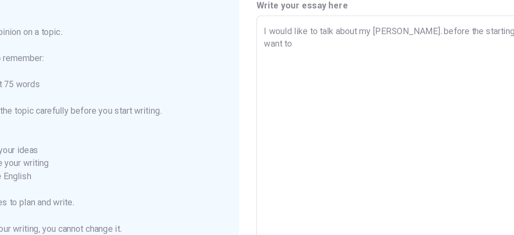
type textarea "I would like to talk about my [PERSON_NAME]. before the starting, I want to"
type textarea "x"
type textarea "I would like to talk about my [PERSON_NAME]. before the starting, I want to d"
type textarea "x"
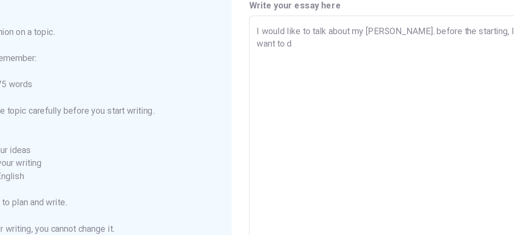
type textarea "I would like to talk about my [PERSON_NAME]. before the starting, I want to de"
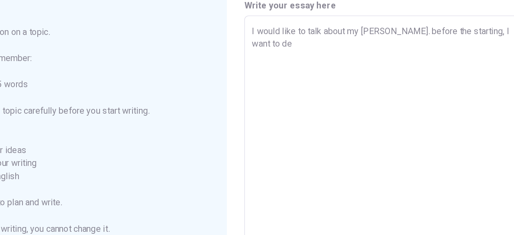
type textarea "x"
type textarea "I would like to talk about my [PERSON_NAME]. before the starting, I want to des"
type textarea "x"
type textarea "I would like to talk about my [PERSON_NAME]. before the starting, I want to desc"
type textarea "x"
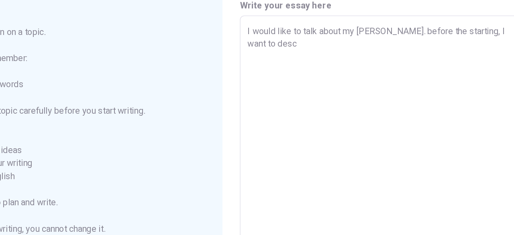
type textarea "I would like to talk about my [PERSON_NAME]. before the starting, I want to des…"
type textarea "x"
type textarea "I would like to talk about my [PERSON_NAME]. before the starting, I want to des…"
type textarea "x"
type textarea "I would like to talk about my [PERSON_NAME]. before the starting, I want to des…"
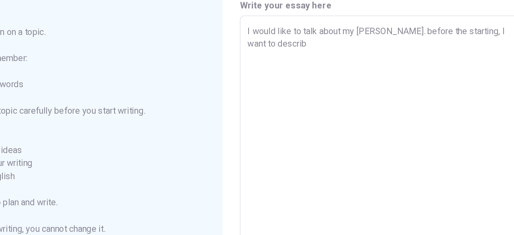
type textarea "x"
type textarea "I would like to talk about my [PERSON_NAME]. before the starting, I want to des…"
type textarea "x"
type textarea "I would like to talk about my [PERSON_NAME]. before the starting, I want to des…"
type textarea "x"
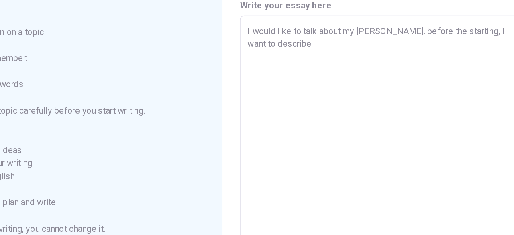
type textarea "I would like to talk about my [PERSON_NAME]. before the starting, I want to des…"
type textarea "x"
type textarea "I would like to talk about my [PERSON_NAME]. before the starting, I want to des…"
type textarea "x"
type textarea "I would like to talk about my [PERSON_NAME]. before the starting, I want to des…"
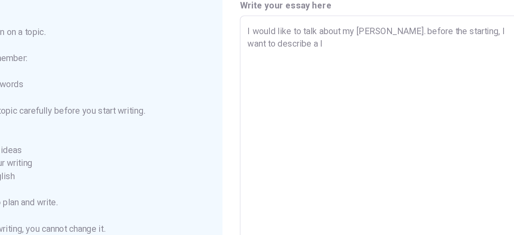
type textarea "x"
type textarea "I would like to talk about my [PERSON_NAME]. before the starting, I want to des…"
type textarea "x"
type textarea "I would like to talk about my [PERSON_NAME]. before the starting, I want to des…"
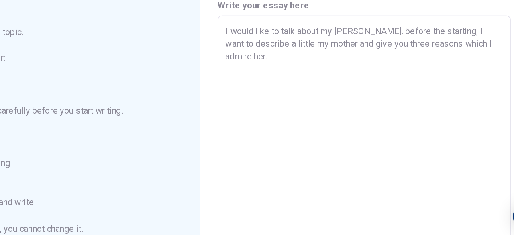
click at [294, 100] on textarea "I would like to talk about my [PERSON_NAME]. before the starting, I want to des…" at bounding box center [378, 188] width 204 height 223
click at [272, 81] on div "I would like to talk about my [PERSON_NAME]. before the starting, I want to des…" at bounding box center [377, 188] width 215 height 236
drag, startPoint x: 278, startPoint y: 87, endPoint x: 274, endPoint y: 83, distance: 5.7
click at [276, 83] on textarea "I would like to talk about my [PERSON_NAME]. before the starting, I want to des…" at bounding box center [378, 188] width 204 height 223
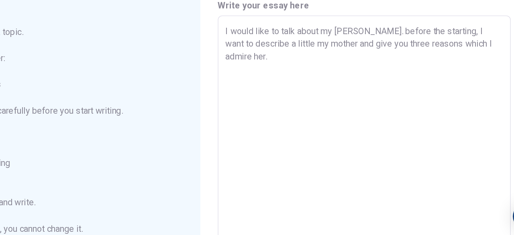
click at [301, 121] on textarea "I would like to talk about my [PERSON_NAME]. before the starting, I want to des…" at bounding box center [378, 188] width 204 height 223
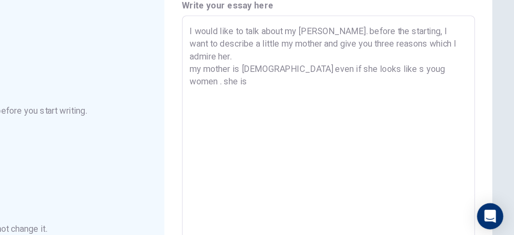
click at [278, 109] on textarea "I would like to talk about my [PERSON_NAME]. before the starting, I want to des…" at bounding box center [378, 188] width 204 height 223
click at [296, 103] on textarea "I would like to talk about my [PERSON_NAME]. before the starting, I want to des…" at bounding box center [378, 188] width 204 height 223
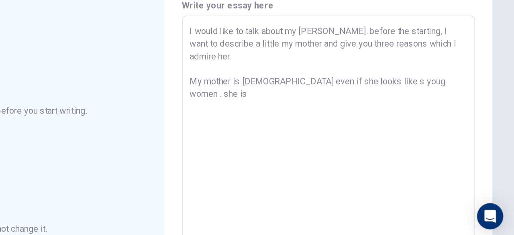
click at [475, 122] on textarea "I would like to talk about my [PERSON_NAME]. before the starting, I want to des…" at bounding box center [378, 188] width 204 height 223
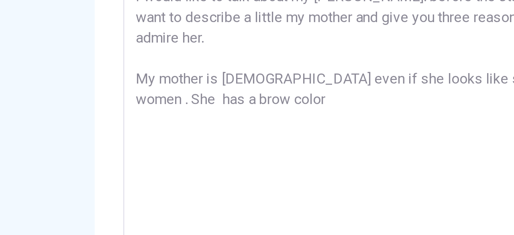
click at [344, 126] on textarea "I would like to talk about my [PERSON_NAME]. before the starting, I want to des…" at bounding box center [378, 188] width 204 height 223
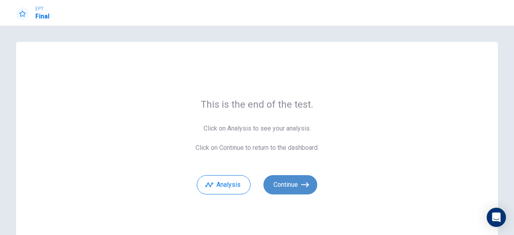
click at [294, 188] on button "Continue" at bounding box center [291, 184] width 54 height 19
